Goal: Task Accomplishment & Management: Use online tool/utility

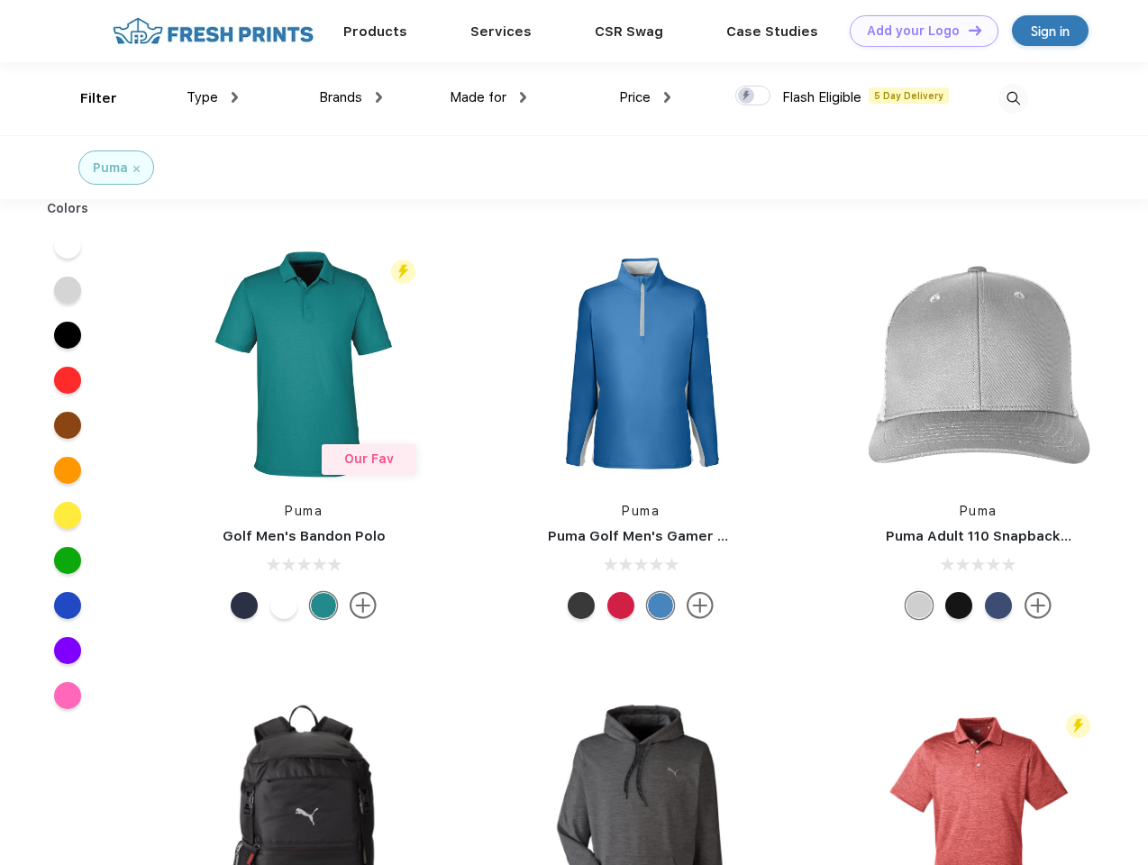
click at [917, 31] on link "Add your Logo Design Tool" at bounding box center [923, 31] width 149 height 32
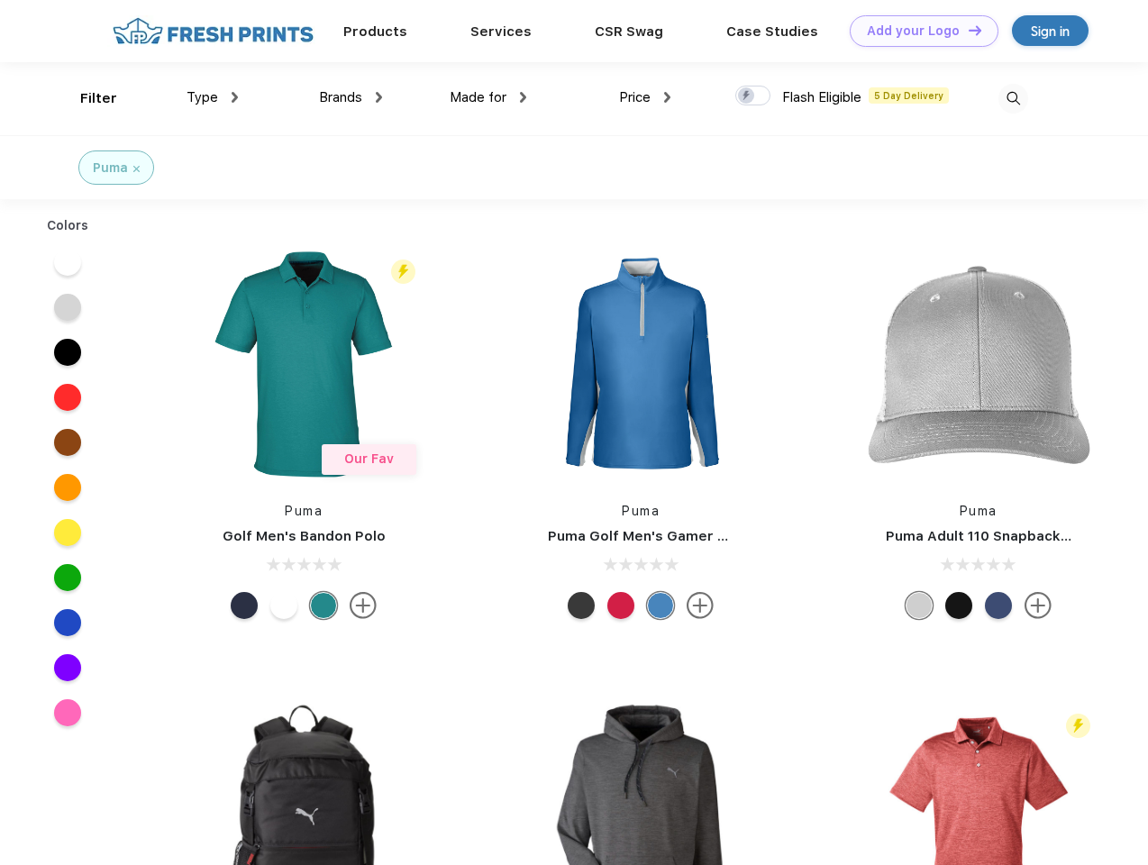
click at [0, 0] on div "Design Tool" at bounding box center [0, 0] width 0 height 0
click at [967, 30] on link "Add your Logo Design Tool" at bounding box center [923, 31] width 149 height 32
click at [86, 98] on div "Filter" at bounding box center [98, 98] width 37 height 21
click at [213, 97] on span "Type" at bounding box center [202, 97] width 32 height 16
click at [350, 97] on span "Brands" at bounding box center [340, 97] width 43 height 16
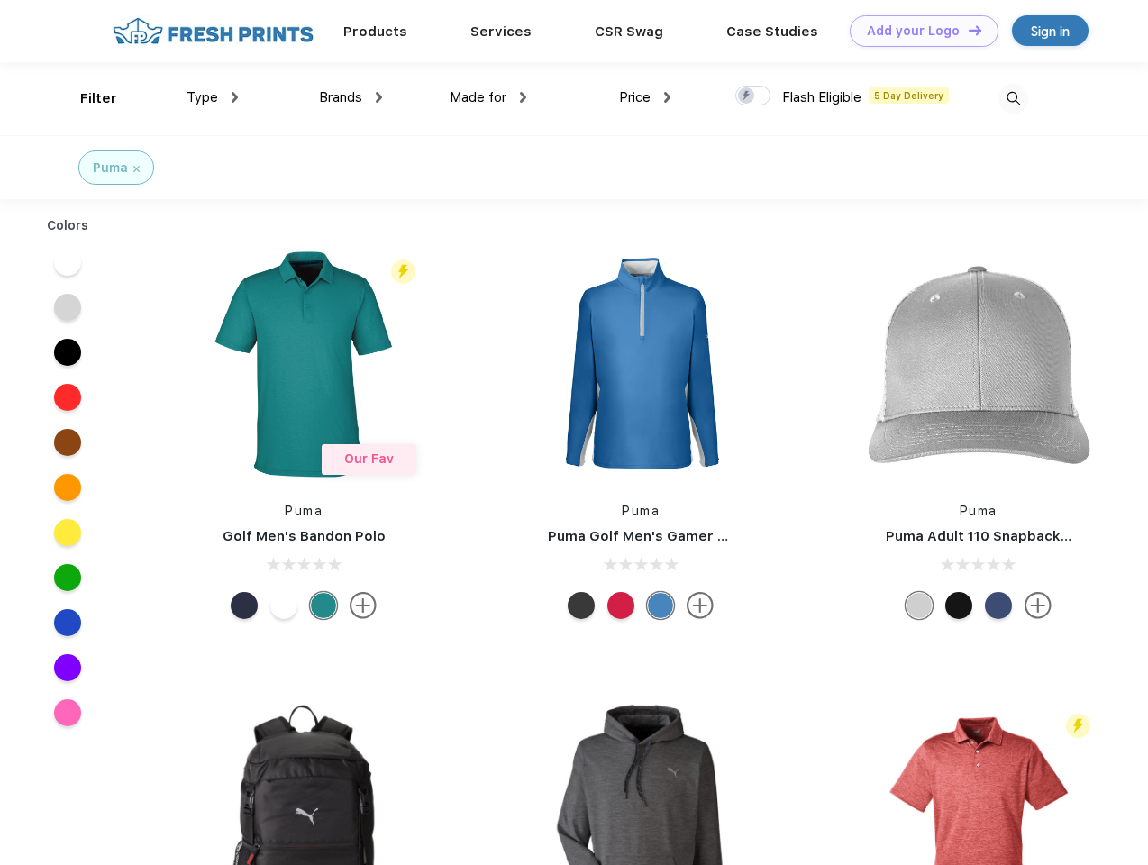
click at [488, 97] on span "Made for" at bounding box center [478, 97] width 57 height 16
click at [645, 97] on span "Price" at bounding box center [635, 97] width 32 height 16
click at [753, 96] on div at bounding box center [752, 96] width 35 height 20
click at [747, 96] on input "checkbox" at bounding box center [741, 91] width 12 height 12
click at [1013, 98] on img at bounding box center [1013, 99] width 30 height 30
